Goal: Task Accomplishment & Management: Manage account settings

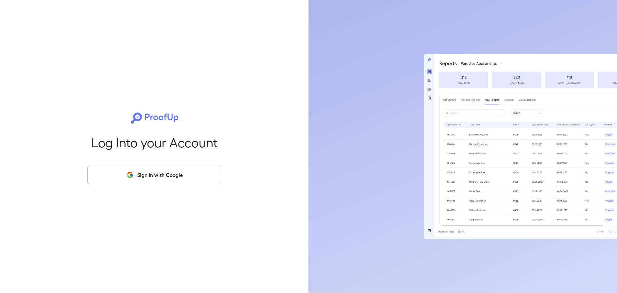
drag, startPoint x: 183, startPoint y: 178, endPoint x: 230, endPoint y: 155, distance: 52.2
click at [184, 179] on button "Sign in with Google" at bounding box center [154, 175] width 134 height 19
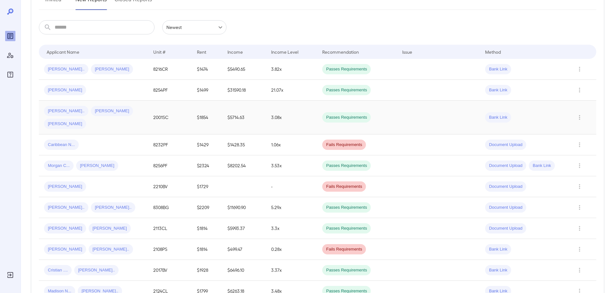
scroll to position [96, 0]
click at [250, 134] on td "$1428.35" at bounding box center [244, 144] width 44 height 21
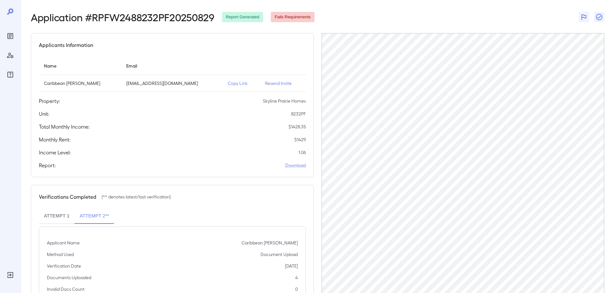
scroll to position [65, 0]
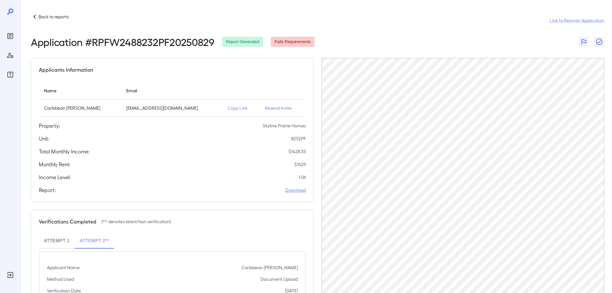
click at [301, 191] on link "Download" at bounding box center [295, 190] width 21 height 6
drag, startPoint x: 296, startPoint y: 189, endPoint x: 294, endPoint y: 192, distance: 3.3
click at [47, 15] on p "Back to reports" at bounding box center [54, 17] width 30 height 6
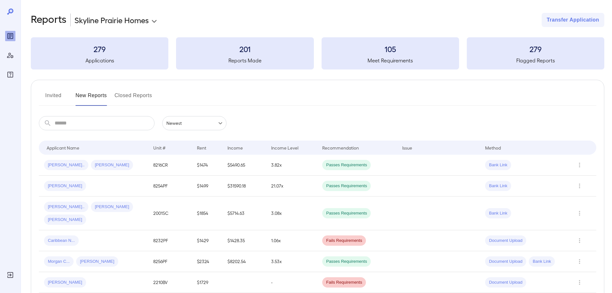
click at [50, 98] on button "Invited" at bounding box center [53, 97] width 29 height 15
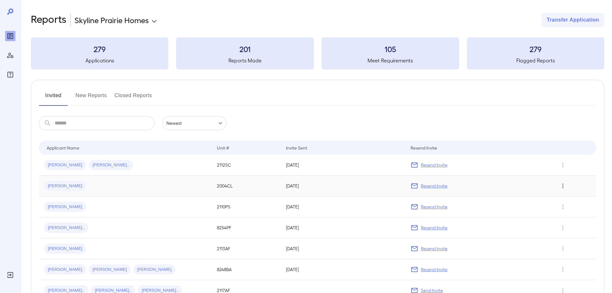
click at [566, 182] on icon "Row Actions" at bounding box center [563, 186] width 7 height 8
click at [570, 211] on li "Remove Application" at bounding box center [583, 209] width 51 height 10
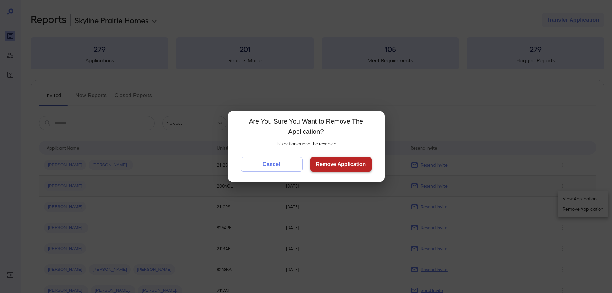
click at [351, 162] on button "Remove Application" at bounding box center [341, 164] width 61 height 15
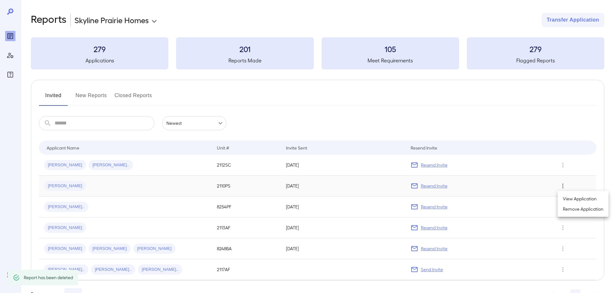
click at [563, 164] on div at bounding box center [306, 146] width 612 height 293
click at [563, 165] on icon "Row Actions" at bounding box center [563, 165] width 7 height 8
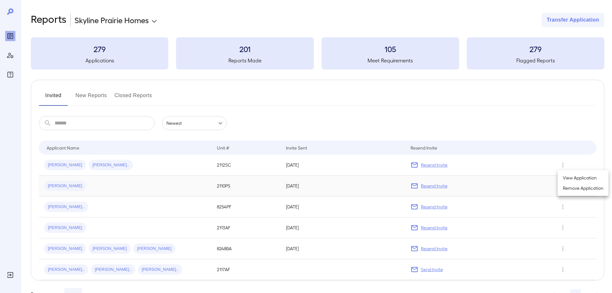
click at [567, 186] on li "Remove Application" at bounding box center [583, 188] width 51 height 10
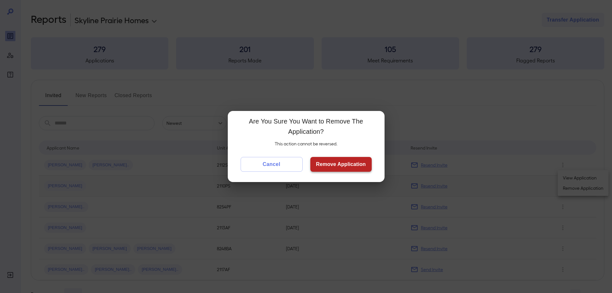
click at [331, 165] on button "Remove Application" at bounding box center [341, 164] width 61 height 15
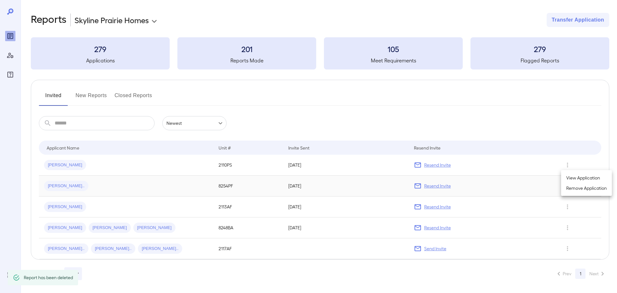
click at [66, 162] on div at bounding box center [308, 146] width 617 height 293
